Goal: Task Accomplishment & Management: Manage account settings

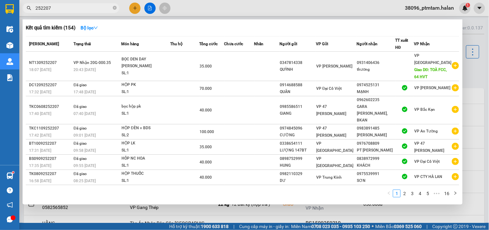
click at [158, 197] on div "1 2 3 4 5 ••• 16" at bounding box center [243, 195] width 434 height 12
click at [260, 15] on div at bounding box center [244, 115] width 489 height 230
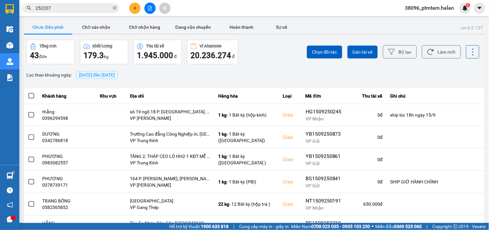
click at [262, 64] on div "Chọn đối tác Gán tài xế Bộ lọc Làm mới" at bounding box center [366, 52] width 227 height 25
click at [163, 84] on div "ver: 0.0.137 Chưa điều phối Chờ xác nhận Chờ nhận hàng Đang vận chuyển Hoàn thà…" at bounding box center [254, 178] width 463 height 319
click at [378, 75] on div "Lọc theo khoảng ngày : 15/09/2025 đến 15/09/2025" at bounding box center [254, 74] width 461 height 11
click at [356, 78] on div "Lọc theo khoảng ngày : 15/09/2025 đến 15/09/2025" at bounding box center [254, 74] width 461 height 11
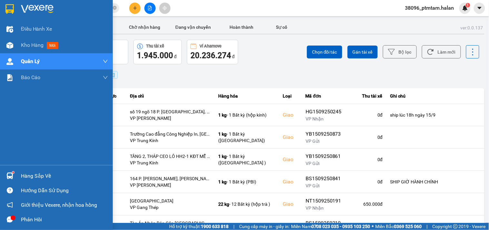
click at [0, 159] on div "Điều hành xe Kho hàng mới Quản Lý Quản lý chuyến Quản lý giao nhận mới Quản lý …" at bounding box center [56, 93] width 113 height 144
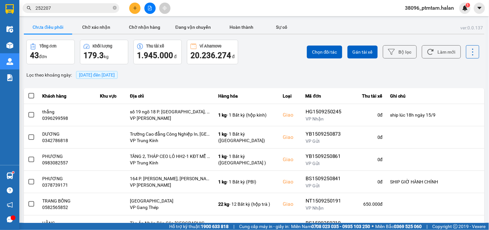
click at [244, 76] on div "Lọc theo khoảng ngày : 15/09/2025 đến 15/09/2025" at bounding box center [254, 74] width 461 height 11
click at [431, 53] on button "Làm mới" at bounding box center [441, 51] width 39 height 13
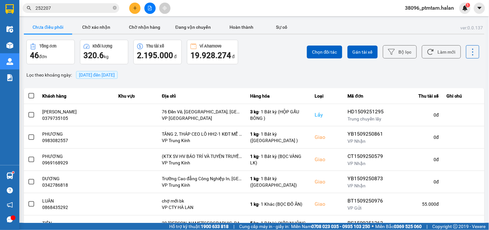
click at [158, 83] on div "ver: 0.0.137 Chưa điều phối Chờ xác nhận Chờ nhận hàng Đang vận chuyển Hoàn thà…" at bounding box center [254, 178] width 463 height 319
drag, startPoint x: 210, startPoint y: 75, endPoint x: 299, endPoint y: 75, distance: 89.3
click at [212, 75] on div "Lọc theo khoảng ngày : 15/09/2025 đến 15/09/2025" at bounding box center [254, 74] width 461 height 11
click at [432, 55] on button "Làm mới" at bounding box center [441, 51] width 39 height 13
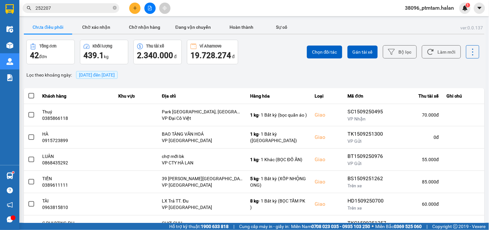
click at [248, 68] on div "ver: 0.0.137 Chưa điều phối Chờ xác nhận Chờ nhận hàng Đang vận chuyển Hoàn thà…" at bounding box center [254, 178] width 463 height 319
click at [430, 56] on button "Làm mới" at bounding box center [441, 51] width 39 height 13
click at [395, 80] on div "Lọc theo khoảng ngày : 15/09/2025 đến 15/09/2025" at bounding box center [254, 74] width 461 height 11
click at [443, 55] on button "Làm mới" at bounding box center [441, 51] width 39 height 13
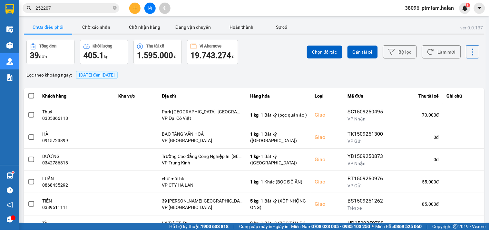
click at [157, 81] on div "ver: 0.0.137 Chưa điều phối Chờ xác nhận Chờ nhận hàng Đang vận chuyển Hoàn thà…" at bounding box center [254, 178] width 463 height 319
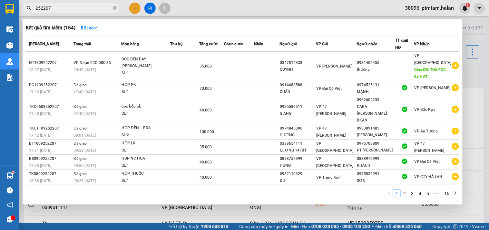
click at [59, 7] on input "252207" at bounding box center [73, 8] width 76 height 7
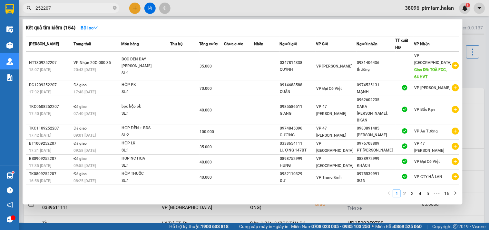
click at [59, 7] on input "252207" at bounding box center [73, 8] width 76 height 7
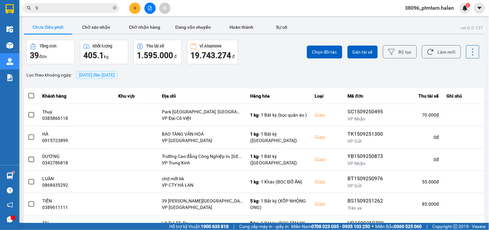
click at [271, 74] on div "Lọc theo khoảng ngày : 15/09/2025 đến 15/09/2025" at bounding box center [254, 74] width 461 height 11
click at [58, 7] on input "9" at bounding box center [73, 8] width 76 height 7
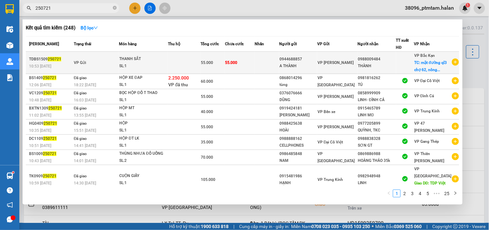
type input "250721"
click at [162, 67] on div "SL: 1" at bounding box center [143, 66] width 48 height 7
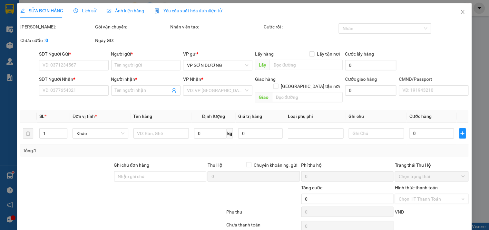
type input "0944688857"
type input "A THÀNH"
type input "0988009484"
type input "THÀNH"
checkbox input "true"
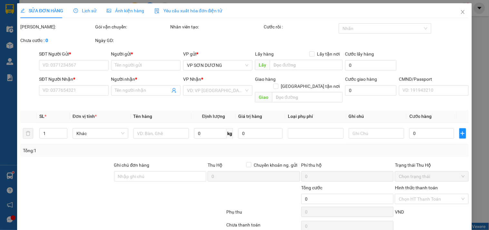
type input "mặt đường ql3 chợ 62, nông hạ , chợ mới , bk"
type input "55.000"
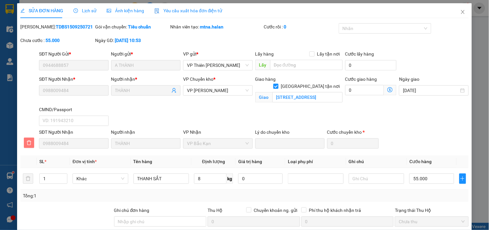
click at [29, 141] on icon "delete" at bounding box center [28, 142] width 5 height 5
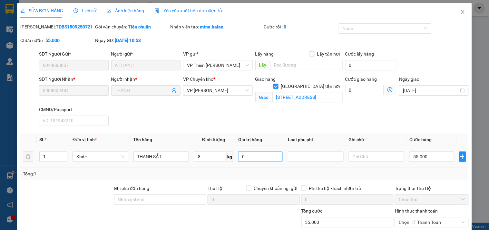
scroll to position [54, 0]
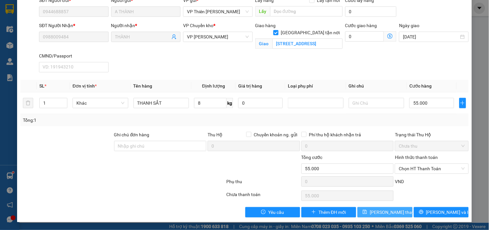
click at [366, 212] on icon "save" at bounding box center [365, 211] width 5 height 5
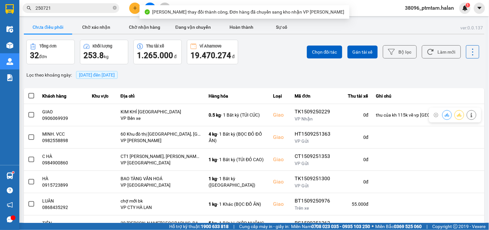
click at [77, 7] on input "250721" at bounding box center [73, 8] width 76 height 7
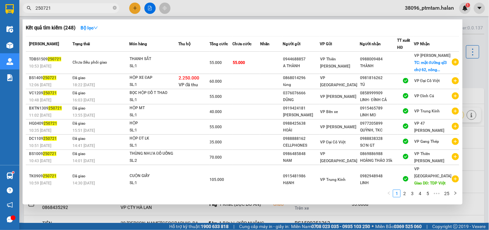
click at [127, 196] on div "1 2 3 4 5 ••• 25" at bounding box center [243, 195] width 434 height 12
click at [63, 5] on input "250721" at bounding box center [73, 8] width 76 height 7
type input "250721"
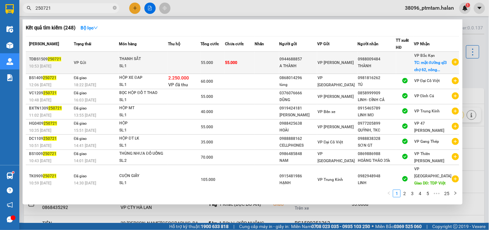
click at [161, 68] on div "SL: 1" at bounding box center [143, 66] width 48 height 7
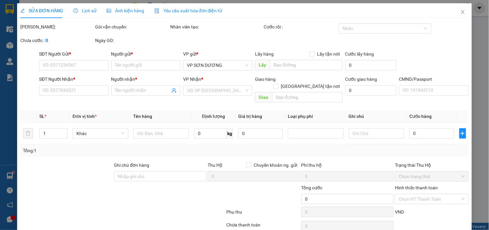
type input "0944688857"
type input "A THÀNH"
type input "0988009484"
type input "THÀNH"
checkbox input "true"
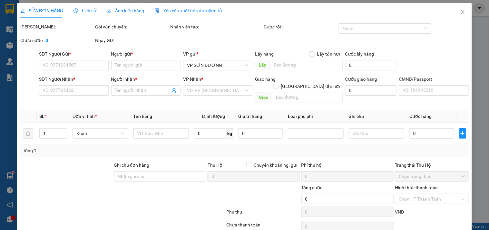
type input "mặt đường ql3 chợ 62, nông hạ , chợ mới , bk"
type input "55.000"
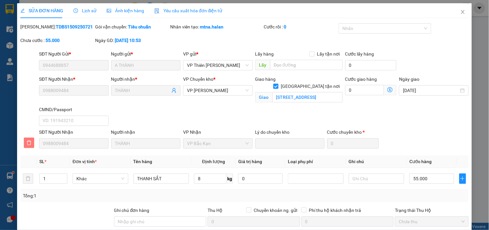
click at [26, 143] on icon "delete" at bounding box center [28, 142] width 5 height 5
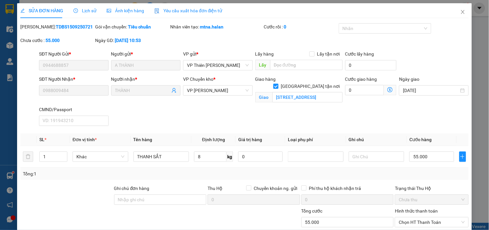
scroll to position [54, 0]
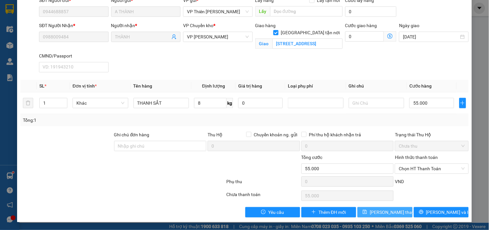
click at [385, 212] on span "Lưu thay đổi" at bounding box center [396, 211] width 52 height 7
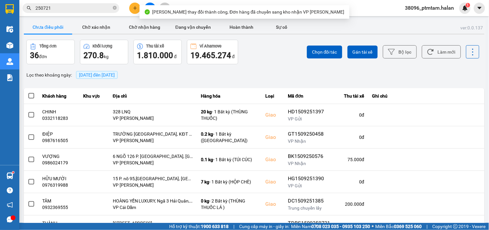
click at [268, 68] on div "ver: 0.0.137 Chưa điều phối Chờ xác nhận Chờ nhận hàng Đang vận chuyển Hoàn thà…" at bounding box center [254, 178] width 463 height 319
click at [444, 56] on button "Làm mới" at bounding box center [441, 51] width 39 height 13
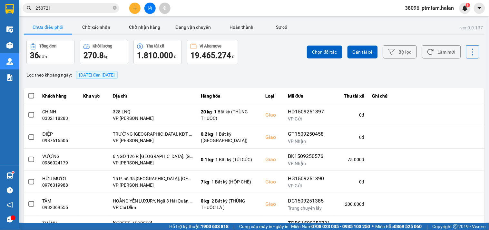
drag, startPoint x: 281, startPoint y: 49, endPoint x: 376, endPoint y: 51, distance: 94.8
click at [281, 49] on div "Chọn đối tác Gán tài xế Bộ lọc Làm mới" at bounding box center [366, 52] width 227 height 25
click at [443, 53] on button "Làm mới" at bounding box center [441, 51] width 39 height 13
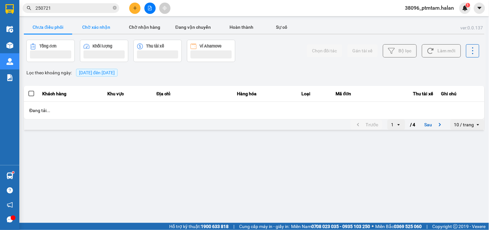
click at [97, 27] on button "Chờ xác nhận" at bounding box center [96, 27] width 48 height 13
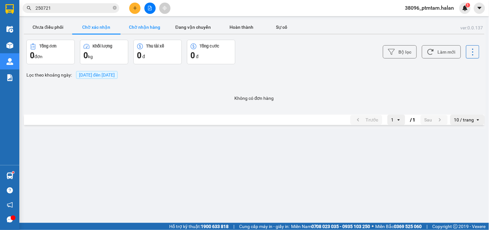
click at [133, 27] on button "Chờ nhận hàng" at bounding box center [145, 27] width 48 height 13
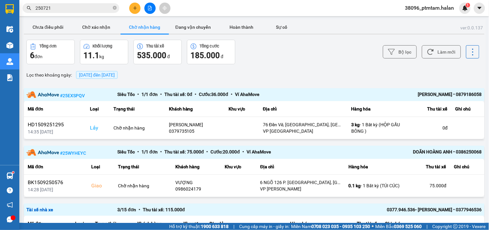
click at [305, 63] on div "Bộ lọc Làm mới" at bounding box center [366, 52] width 227 height 25
click at [55, 21] on button "Chưa điều phối" at bounding box center [48, 27] width 48 height 13
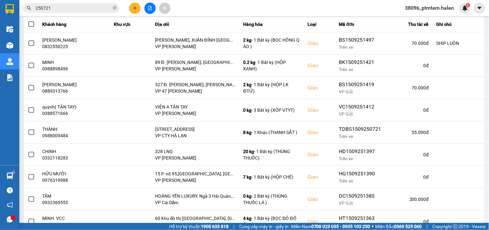
scroll to position [119, 0]
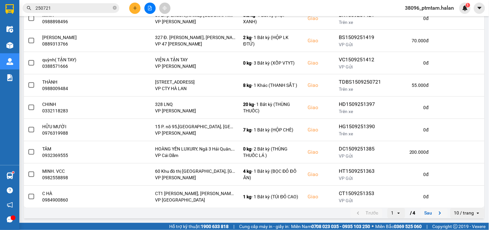
click at [423, 212] on button "Sau" at bounding box center [434, 213] width 27 height 10
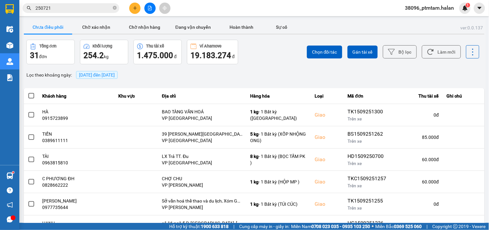
click at [156, 79] on div "Lọc theo khoảng ngày : 15/09/2025 đến 15/09/2025" at bounding box center [254, 74] width 461 height 11
click at [260, 65] on div "ver: 0.0.137 Chưa điều phối Chờ xác nhận Chờ nhận hàng Đang vận chuyển Hoàn thà…" at bounding box center [254, 178] width 463 height 319
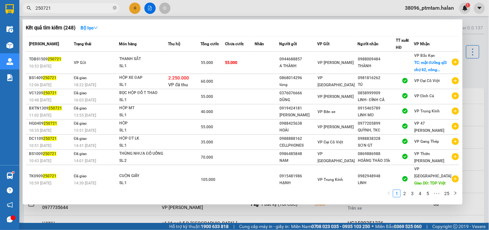
click at [55, 7] on input "250721" at bounding box center [73, 8] width 76 height 7
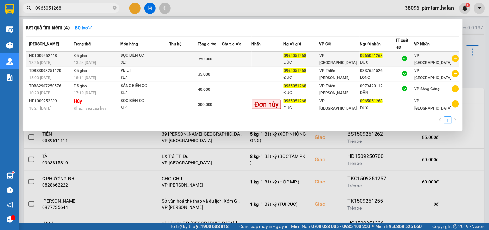
type input "0965051268"
click at [153, 57] on div "BỌC BIỂN QC" at bounding box center [145, 55] width 48 height 7
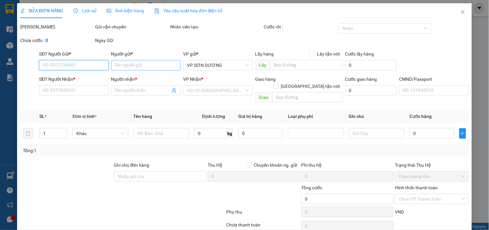
type input "0965051268"
type input "ĐỨC"
type input "0965051268"
type input "ĐỨC"
type input "350.000"
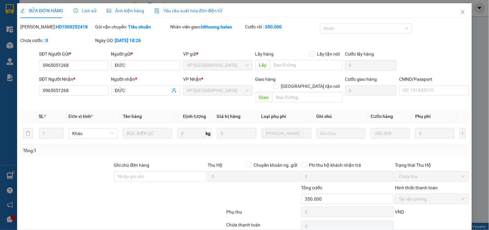
drag, startPoint x: 75, startPoint y: 26, endPoint x: 44, endPoint y: 23, distance: 31.5
click at [44, 23] on div "Mã ĐH: HD1009252418" at bounding box center [57, 26] width 74 height 7
copy b "1009252418"
click at [460, 12] on icon "close" at bounding box center [462, 11] width 5 height 5
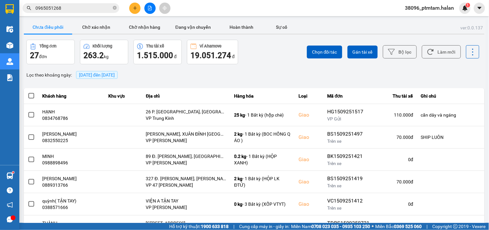
click at [89, 7] on input "0965051268" at bounding box center [73, 8] width 76 height 7
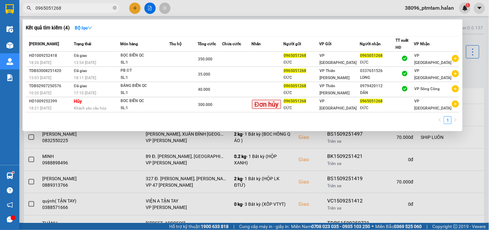
click at [89, 7] on input "0965051268" at bounding box center [73, 8] width 76 height 7
paste input "1835248"
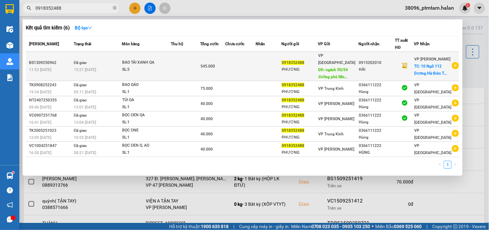
type input "0918352488"
click at [174, 69] on td at bounding box center [186, 66] width 30 height 29
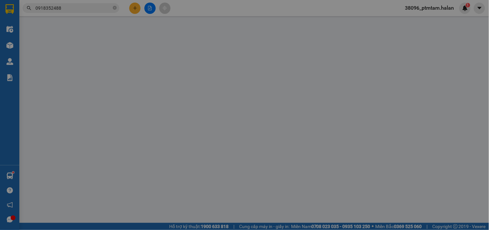
type input "0918352488"
type input "PHƯƠNG"
type input "ngách 50/54 đường phủ liễn"
type input "50.000"
type input "0915202010"
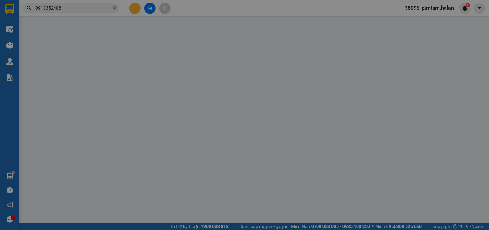
type input "HẢI"
checkbox input "true"
type input "10 Ngõ 112 Dương Hà thôn Trung, Dương Hà, Gia lâm"
type input "220.000"
type input "545.000"
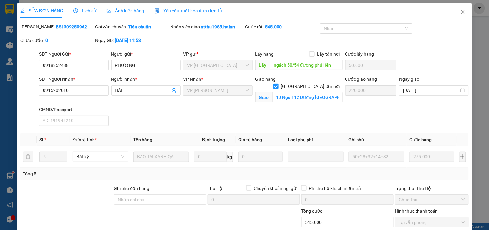
drag, startPoint x: 69, startPoint y: 27, endPoint x: 42, endPoint y: 26, distance: 27.4
click at [42, 26] on div "Mã ĐH: BS1309250962" at bounding box center [57, 26] width 74 height 7
copy b "1309250962"
click at [460, 10] on icon "close" at bounding box center [462, 11] width 5 height 5
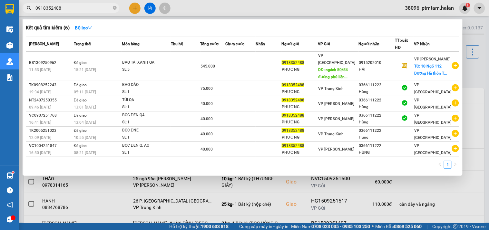
click at [88, 7] on input "0918352488" at bounding box center [73, 8] width 76 height 7
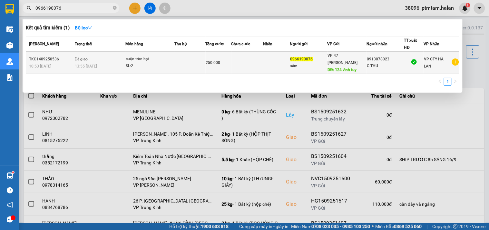
type input "0966190076"
click at [182, 63] on td at bounding box center [189, 63] width 31 height 22
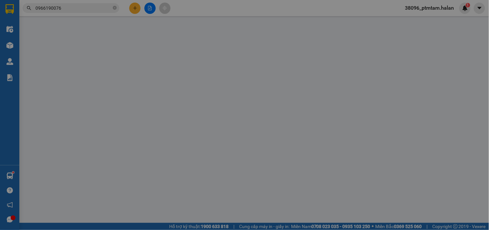
type input "0966190076"
type input "sâm"
type input "124 vĩnh tuy"
type input "50.000"
type input "0913078023"
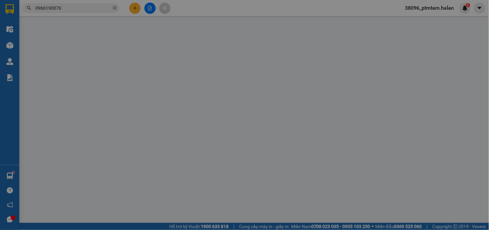
type input "C THU"
type input "250.000"
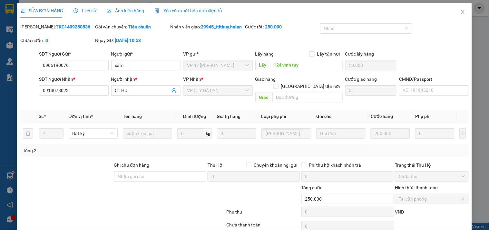
drag, startPoint x: 77, startPoint y: 28, endPoint x: 45, endPoint y: 26, distance: 32.3
click at [45, 26] on div "Mã ĐH: TKC1409250536" at bounding box center [57, 26] width 74 height 7
copy b "1409250536"
click at [288, 70] on input "124 vĩnh tuy" at bounding box center [306, 65] width 73 height 10
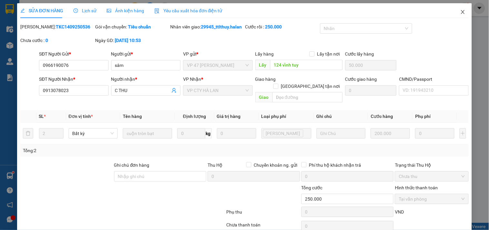
click at [460, 14] on icon "close" at bounding box center [462, 11] width 5 height 5
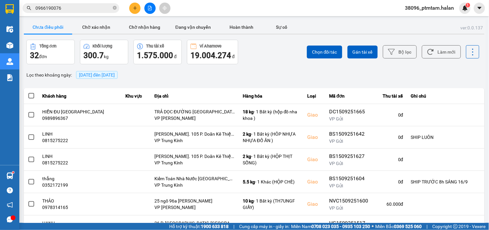
click at [83, 10] on input "0966190076" at bounding box center [73, 8] width 76 height 7
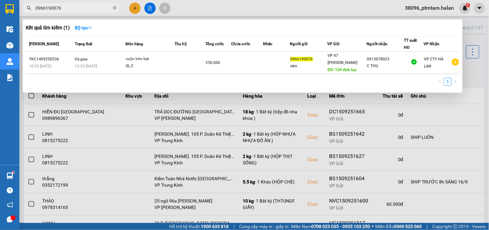
click at [83, 10] on input "0966190076" at bounding box center [73, 8] width 76 height 7
paste input "1209251968"
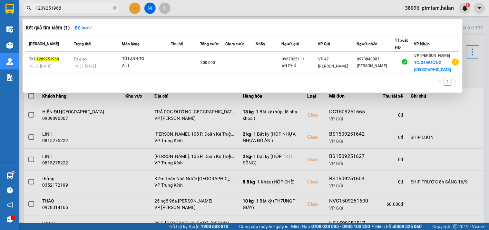
type input "1209251968"
click at [226, 12] on div at bounding box center [244, 115] width 489 height 230
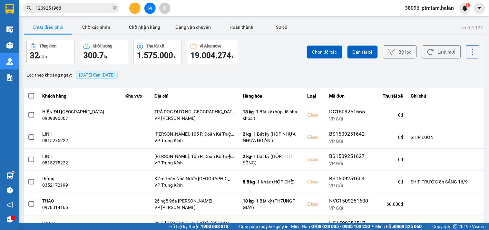
drag, startPoint x: 266, startPoint y: 68, endPoint x: 367, endPoint y: 61, distance: 101.5
click at [266, 68] on div "ver: 0.0.137 Chưa điều phối Chờ xác nhận Chờ nhận hàng Đang vận chuyển Hoàn thà…" at bounding box center [254, 178] width 463 height 319
click at [431, 52] on button "Làm mới" at bounding box center [441, 51] width 39 height 13
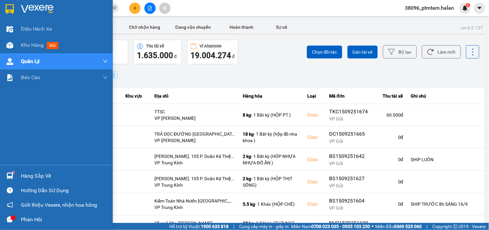
click at [4, 143] on div "Điều hành xe Kho hàng mới Quản Lý Quản lý chuyến Quản lý giao nhận mới Quản lý …" at bounding box center [56, 93] width 113 height 144
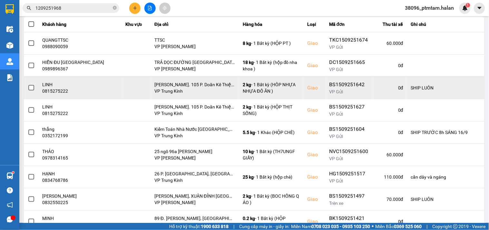
scroll to position [107, 0]
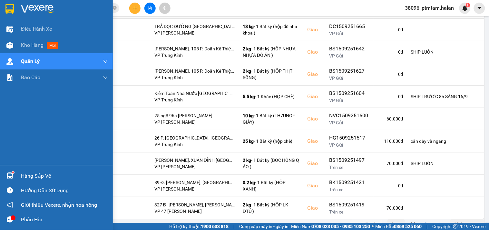
click at [0, 137] on div "Điều hành xe Kho hàng mới Quản Lý Quản lý chuyến Quản lý giao nhận mới Quản lý …" at bounding box center [56, 93] width 113 height 144
click at [0, 146] on div "Điều hành xe Kho hàng mới Quản Lý Quản lý chuyến Quản lý giao nhận mới Quản lý …" at bounding box center [56, 93] width 113 height 144
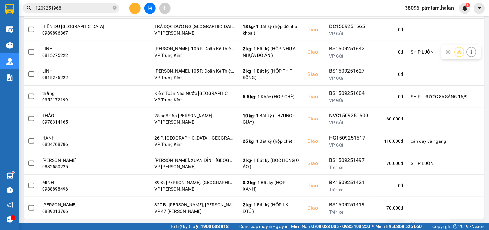
scroll to position [0, 0]
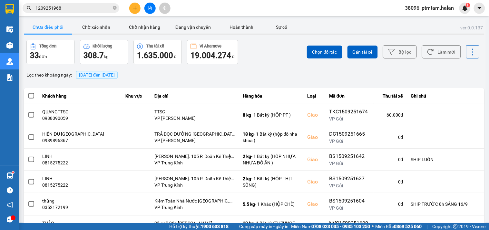
click at [293, 63] on div "Chọn đối tác Gán tài xế Bộ lọc Làm mới" at bounding box center [366, 52] width 227 height 25
click at [437, 52] on button "Làm mới" at bounding box center [441, 51] width 39 height 13
click at [107, 28] on button "Chờ xác nhận" at bounding box center [96, 27] width 48 height 13
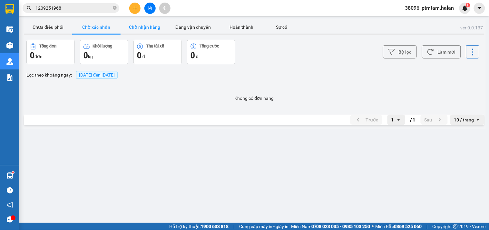
click at [145, 28] on button "Chờ nhận hàng" at bounding box center [145, 27] width 48 height 13
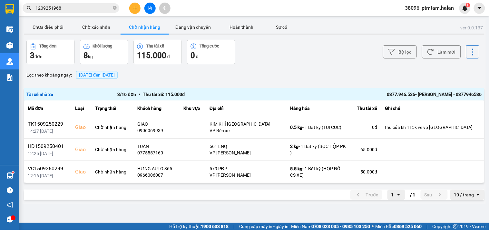
click at [111, 205] on main "ver: 0.0.137 Chưa điều phối Chờ xác nhận Chờ nhận hàng Đang vận chuyển Hoàn thà…" at bounding box center [244, 111] width 489 height 222
click at [257, 80] on div "Lọc theo khoảng ngày : 15/09/2025 đến 15/09/2025" at bounding box center [254, 74] width 461 height 11
click at [243, 207] on main "ver: 0.0.137 Chưa điều phối Chờ xác nhận Chờ nhận hàng Đang vận chuyển Hoàn thà…" at bounding box center [244, 111] width 489 height 222
click at [73, 214] on main "ver: 0.0.137 Chưa điều phối Chờ xác nhận Chờ nhận hàng Đang vận chuyển Hoàn thà…" at bounding box center [244, 111] width 489 height 222
click at [42, 31] on button "Chưa điều phối" at bounding box center [48, 27] width 48 height 13
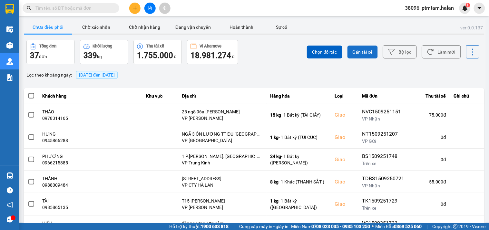
drag, startPoint x: 261, startPoint y: 54, endPoint x: 365, endPoint y: 52, distance: 104.5
click at [261, 55] on div "Chọn đối tác Gán tài xế Bộ lọc Làm mới" at bounding box center [366, 52] width 227 height 25
click at [453, 49] on button "Làm mới" at bounding box center [441, 51] width 39 height 13
click at [288, 45] on div "Chọn đối tác Gán tài xế Bộ lọc Làm mới" at bounding box center [366, 52] width 227 height 25
click at [271, 60] on div "Chọn đối tác Gán tài xế Bộ lọc Làm mới" at bounding box center [366, 52] width 227 height 25
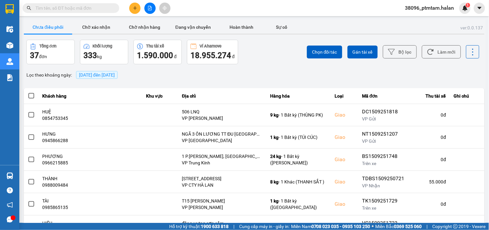
click at [282, 62] on div "Chọn đối tác Gán tài xế Bộ lọc Làm mới" at bounding box center [366, 52] width 227 height 25
click at [276, 59] on div "Chọn đối tác Gán tài xế Bộ lọc Làm mới" at bounding box center [366, 52] width 227 height 25
click at [436, 45] on button "Làm mới" at bounding box center [441, 51] width 39 height 13
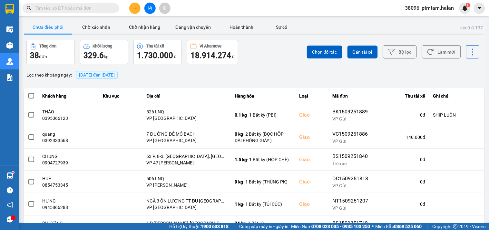
click at [270, 55] on div "Chọn đối tác Gán tài xế Bộ lọc Làm mới" at bounding box center [366, 52] width 227 height 25
click at [146, 6] on button at bounding box center [149, 8] width 11 height 11
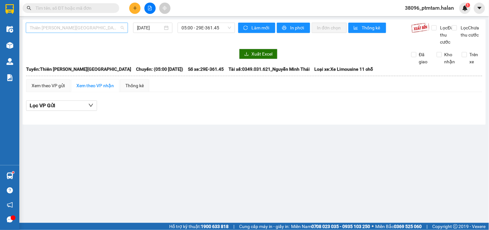
click at [56, 28] on span "Thiên Đường Bảo Sơn - Thái Nguyên" at bounding box center [77, 28] width 94 height 10
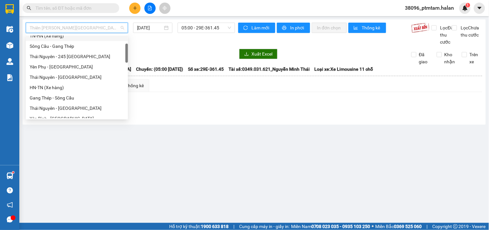
scroll to position [72, 0]
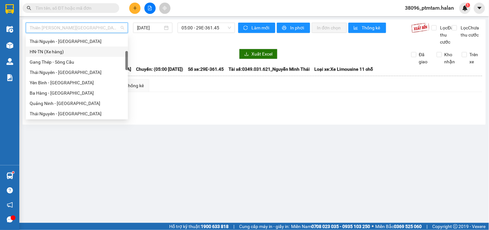
click at [53, 53] on div "HN-TN (Xe hàng)" at bounding box center [77, 51] width 94 height 7
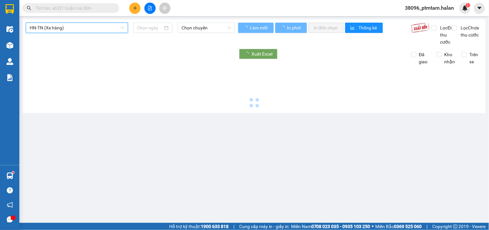
type input "15/09/2025"
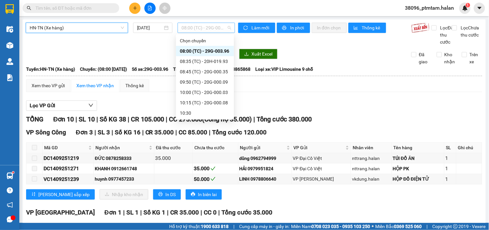
click at [212, 32] on span "08:00 (TC) - 29G-003.96" at bounding box center [207, 28] width 50 height 10
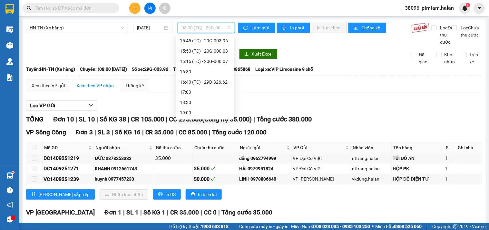
scroll to position [222, 0]
click at [204, 58] on div "15:20 (TC) - 20G-000.09" at bounding box center [205, 56] width 50 height 7
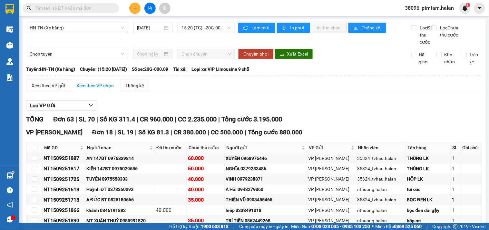
click at [137, 111] on div "Lọc VP Gửi" at bounding box center [254, 105] width 456 height 11
click at [133, 111] on div "Lọc VP Gửi" at bounding box center [254, 105] width 456 height 11
click at [68, 28] on span "HN-TN (Xe hàng)" at bounding box center [77, 28] width 94 height 10
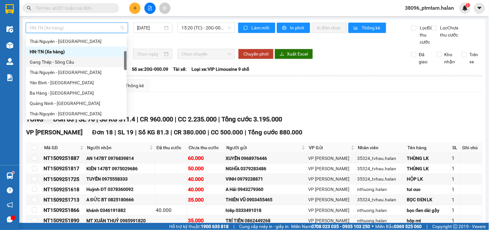
click at [54, 59] on div "Gang Thép - Sông Cầu" at bounding box center [76, 61] width 93 height 7
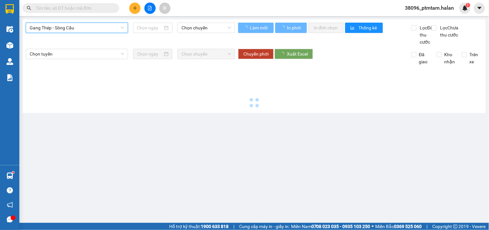
click at [54, 28] on span "Gang Thép - Sông Cầu" at bounding box center [77, 28] width 94 height 10
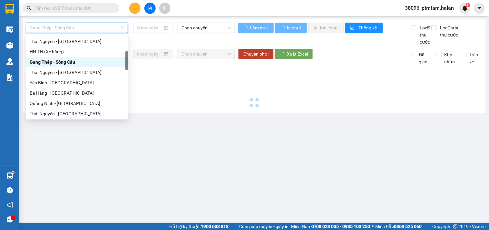
type input "15/09/2025"
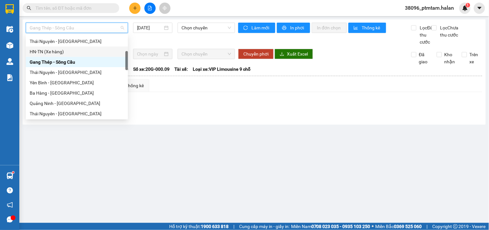
click at [49, 54] on div "HN-TN (Xe hàng)" at bounding box center [77, 51] width 94 height 7
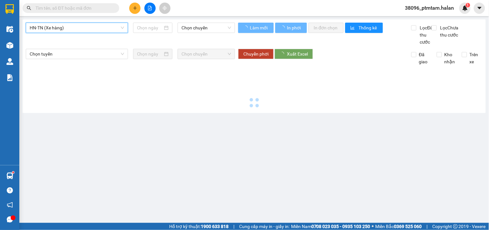
type input "15/09/2025"
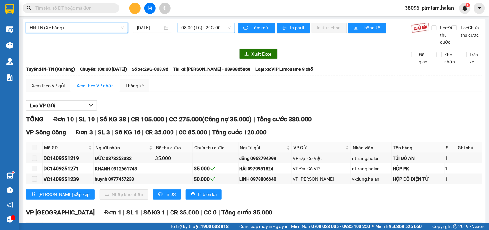
click at [208, 26] on span "08:00 (TC) - 29G-003.96" at bounding box center [207, 28] width 50 height 10
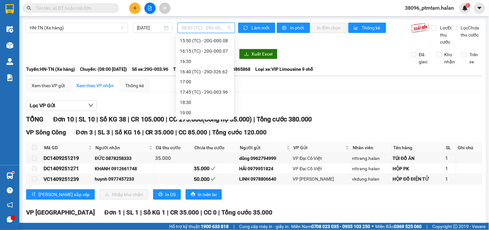
scroll to position [232, 0]
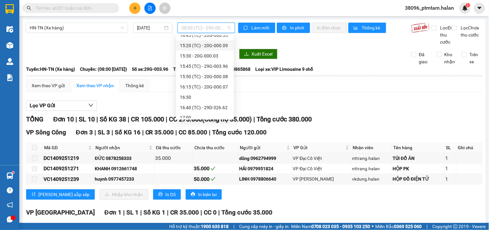
click at [210, 44] on div "15:20 (TC) - 20G-000.09" at bounding box center [205, 45] width 50 height 7
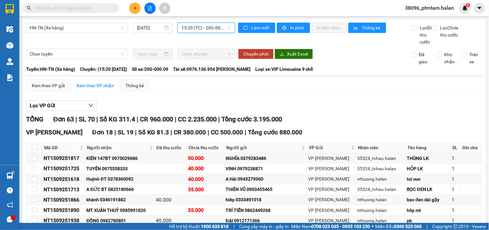
click at [253, 107] on div "Lọc VP Gửi" at bounding box center [254, 105] width 456 height 11
click at [143, 45] on div "HN-TN (Xe hàng) 15/09/2025 15:20 (TC) - 20G-000.09" at bounding box center [130, 34] width 209 height 23
click at [357, 137] on div "VP Hoàng Gia Đơn 18 | SL 19 | Số KG 81.3 | CR 380.000 | CC 500.000 | Tổng cước …" at bounding box center [254, 132] width 456 height 10
click at [78, 44] on div "HN-TN (Xe hàng) 15/09/2025 15:20 (TC) - 20G-000.09" at bounding box center [130, 34] width 209 height 23
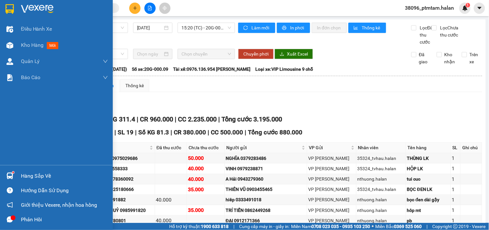
click at [4, 114] on div "Điều hành xe Kho hàng mới Quản Lý Quản lý chuyến Quản lý giao nhận mới Quản lý …" at bounding box center [56, 93] width 113 height 144
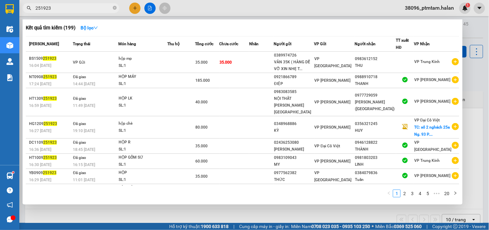
type input "251923"
